Goal: Transaction & Acquisition: Book appointment/travel/reservation

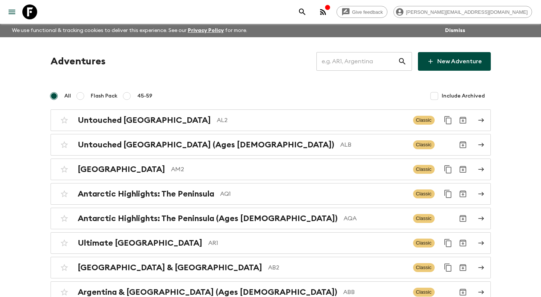
click at [355, 57] on input "text" at bounding box center [356, 61] width 81 height 21
click at [368, 66] on input "text" at bounding box center [356, 61] width 81 height 21
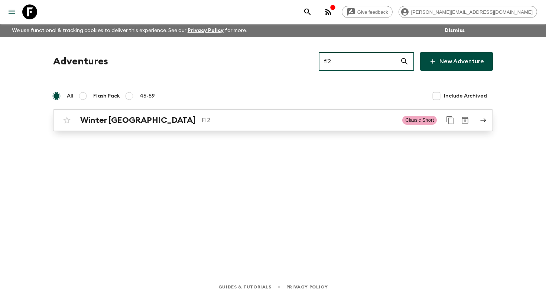
type input "fi2"
click at [234, 124] on p "FI2" at bounding box center [299, 120] width 195 height 9
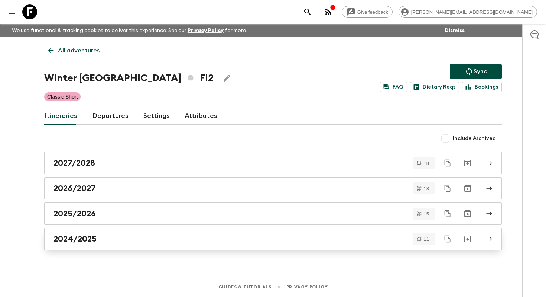
click at [187, 240] on div "2024/2025" at bounding box center [266, 239] width 425 height 10
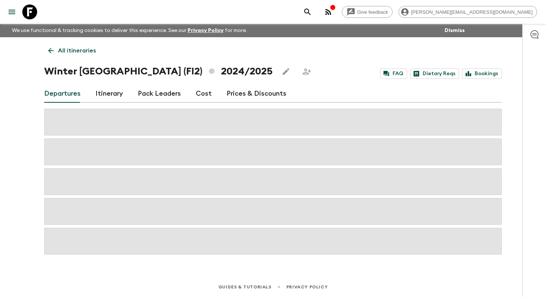
click at [61, 52] on p "All itineraries" at bounding box center [77, 50] width 38 height 9
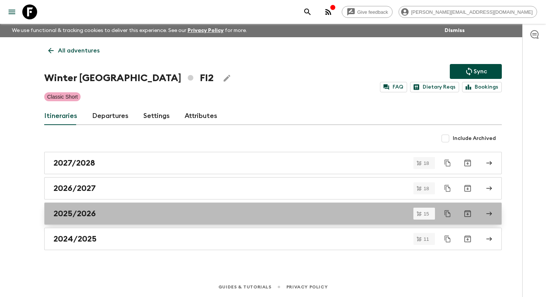
click at [207, 216] on div "2025/2026" at bounding box center [266, 213] width 425 height 10
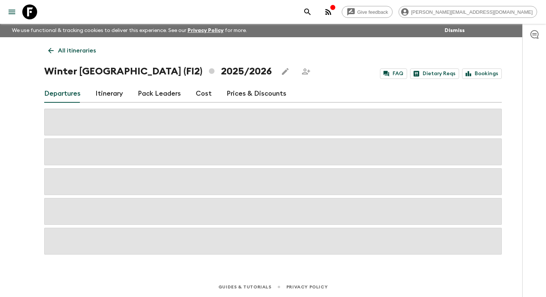
click at [203, 89] on link "Cost" at bounding box center [204, 94] width 16 height 18
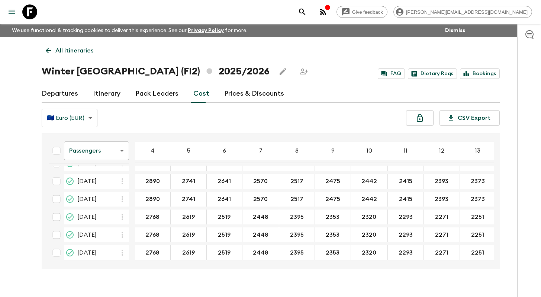
scroll to position [175, 0]
